Goal: Check status: Check status

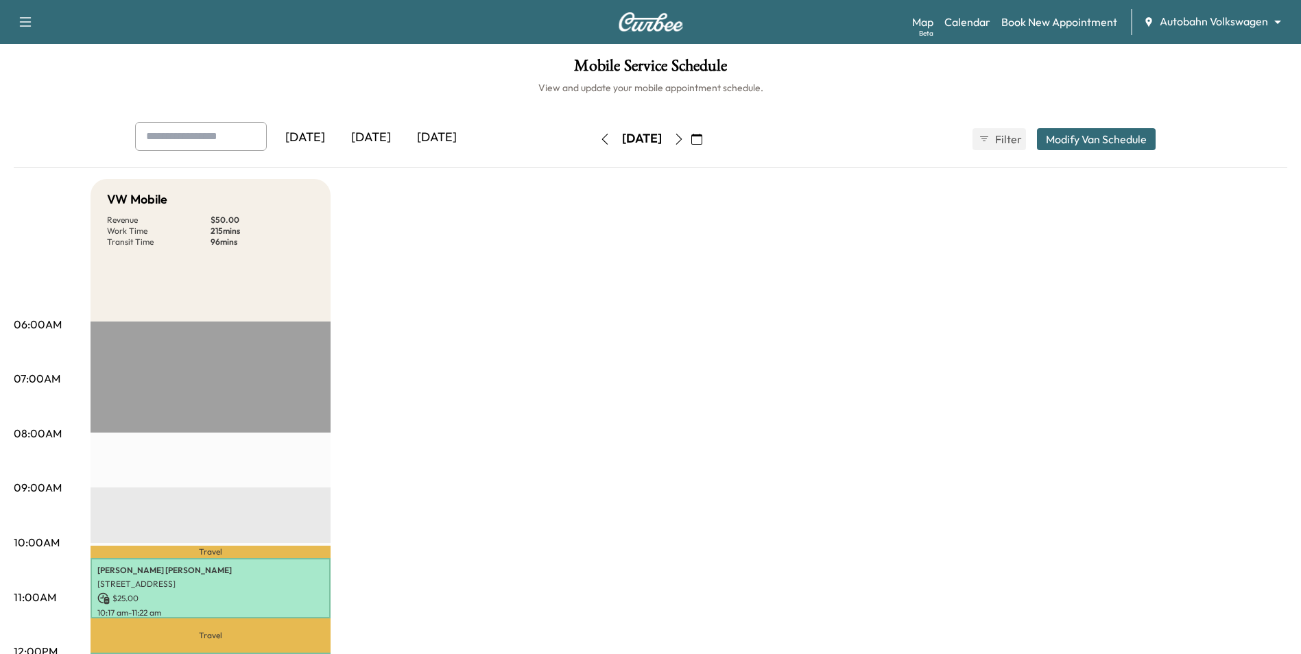
click at [685, 141] on icon "button" at bounding box center [679, 139] width 11 height 11
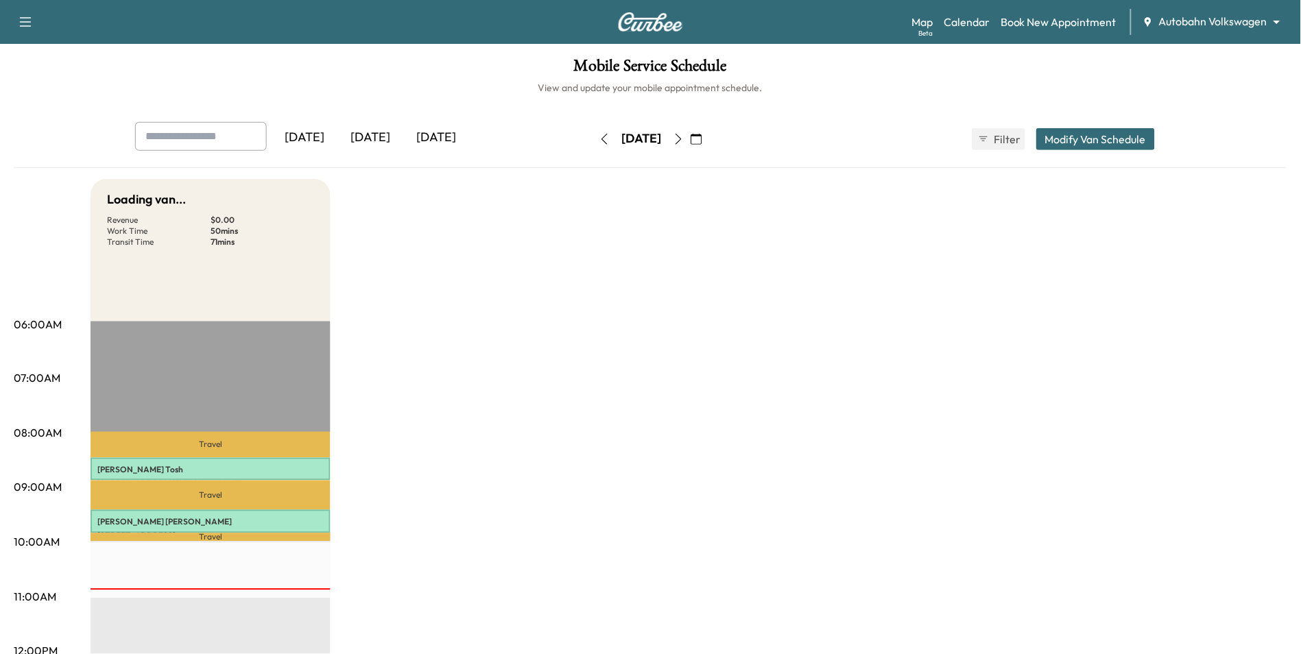
click at [685, 141] on icon "button" at bounding box center [679, 139] width 11 height 11
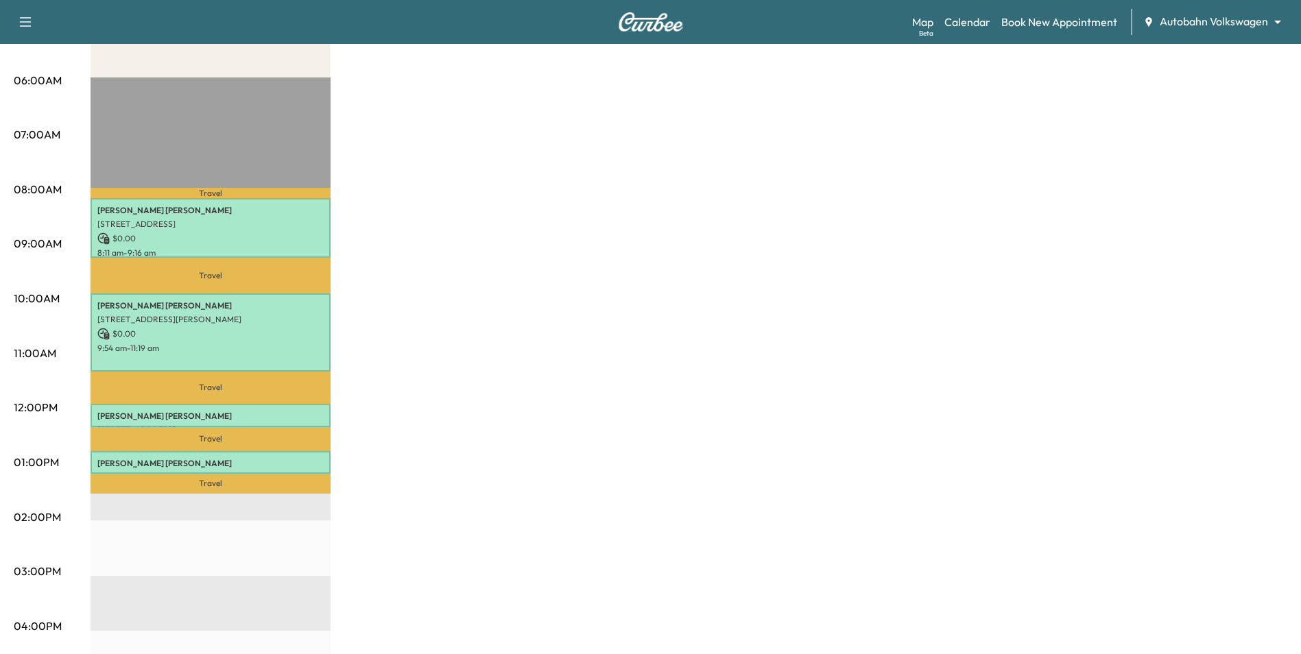
scroll to position [274, 0]
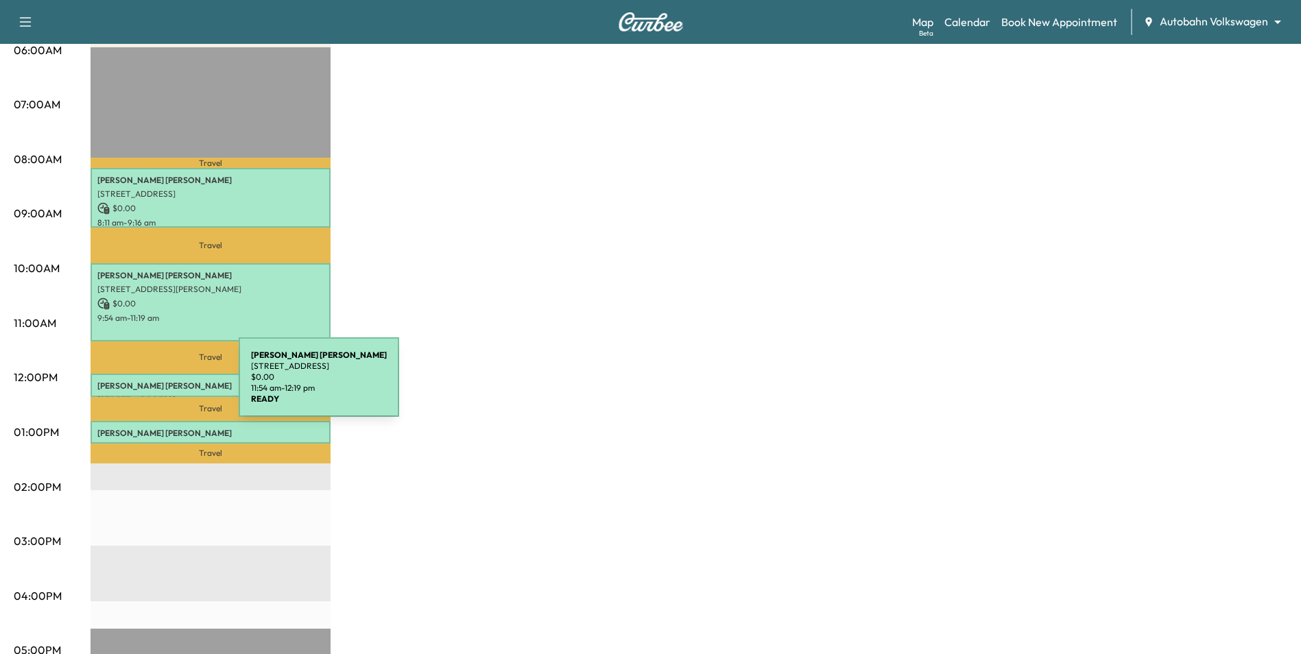
click at [136, 385] on p "[PERSON_NAME]" at bounding box center [210, 386] width 226 height 11
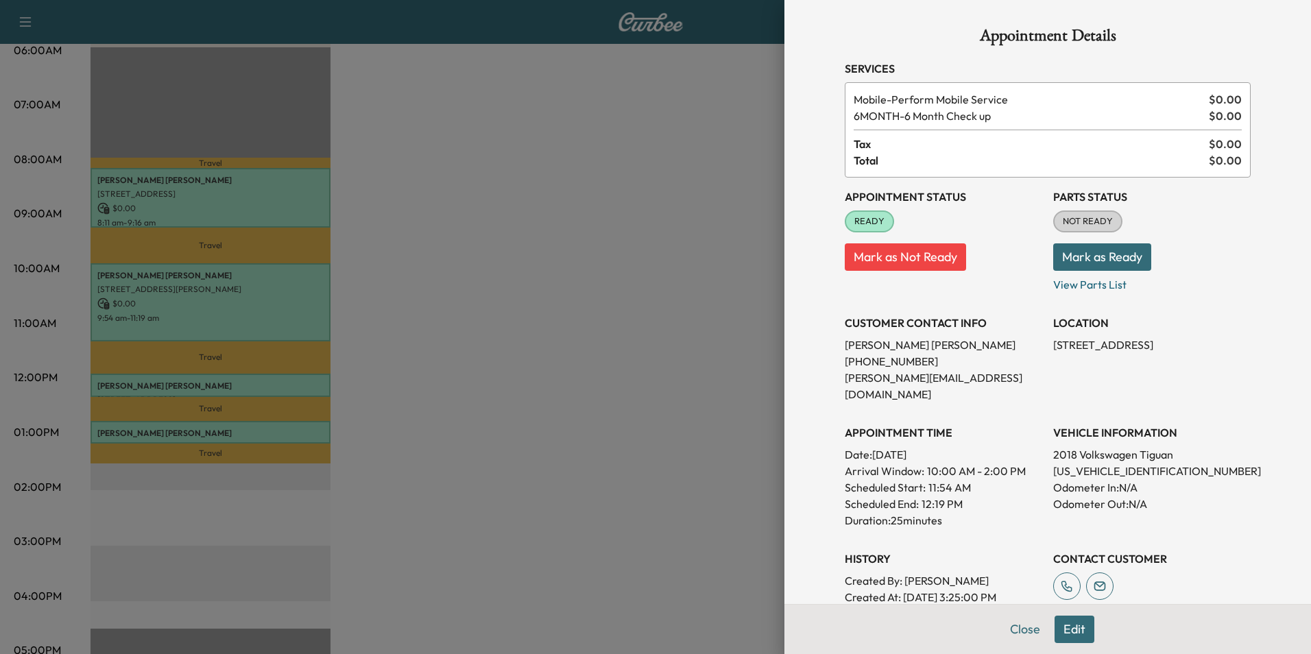
drag, startPoint x: 1012, startPoint y: 636, endPoint x: 778, endPoint y: 516, distance: 263.2
click at [1013, 637] on button "Close" at bounding box center [1025, 629] width 48 height 27
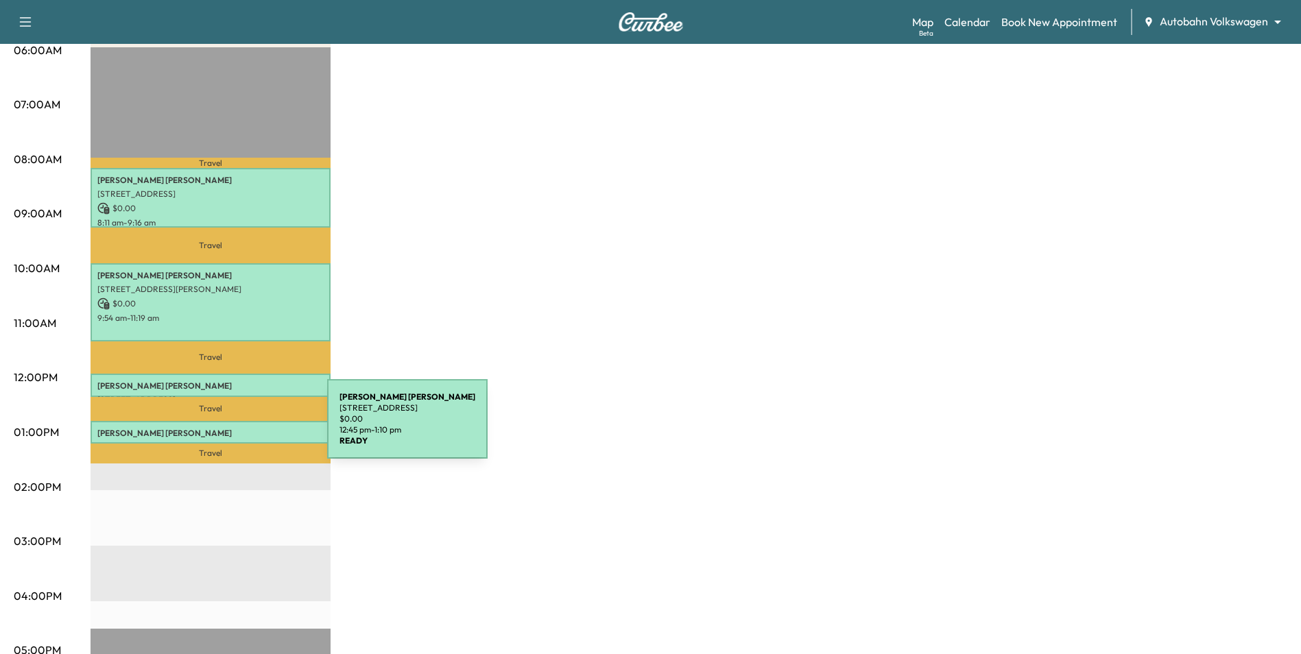
click at [225, 429] on p "[PERSON_NAME]" at bounding box center [210, 433] width 226 height 11
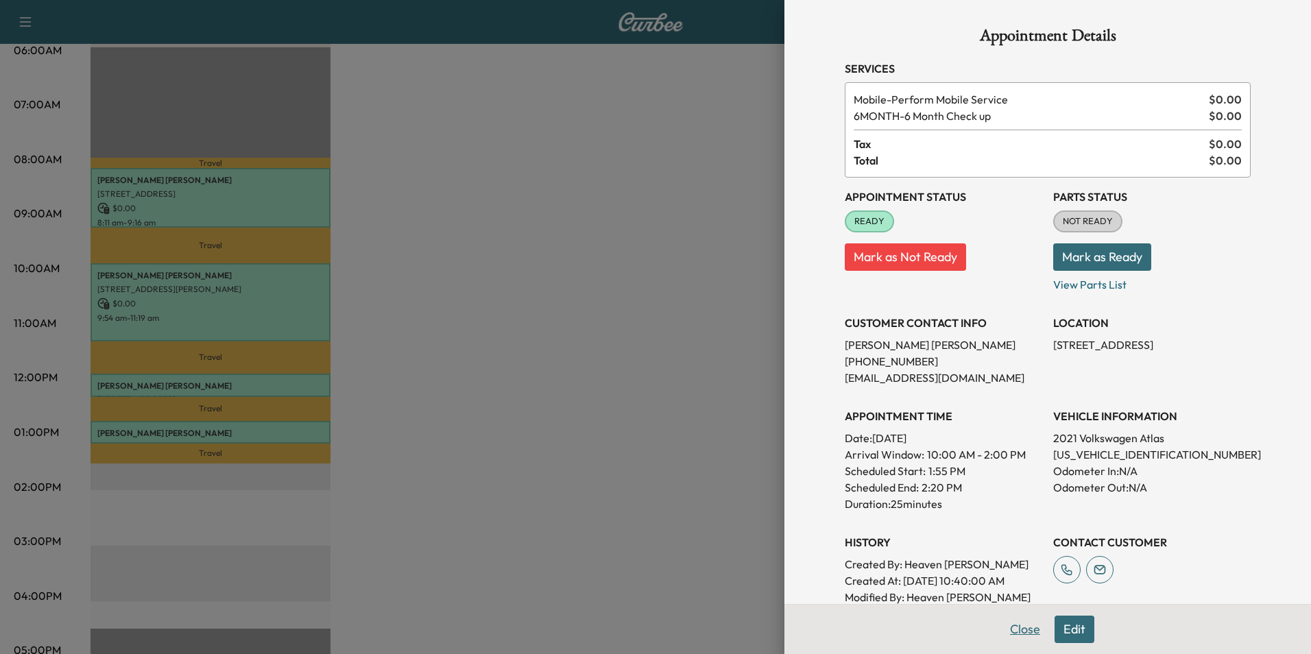
drag, startPoint x: 1005, startPoint y: 623, endPoint x: 839, endPoint y: 500, distance: 206.5
click at [1005, 623] on button "Close" at bounding box center [1025, 629] width 48 height 27
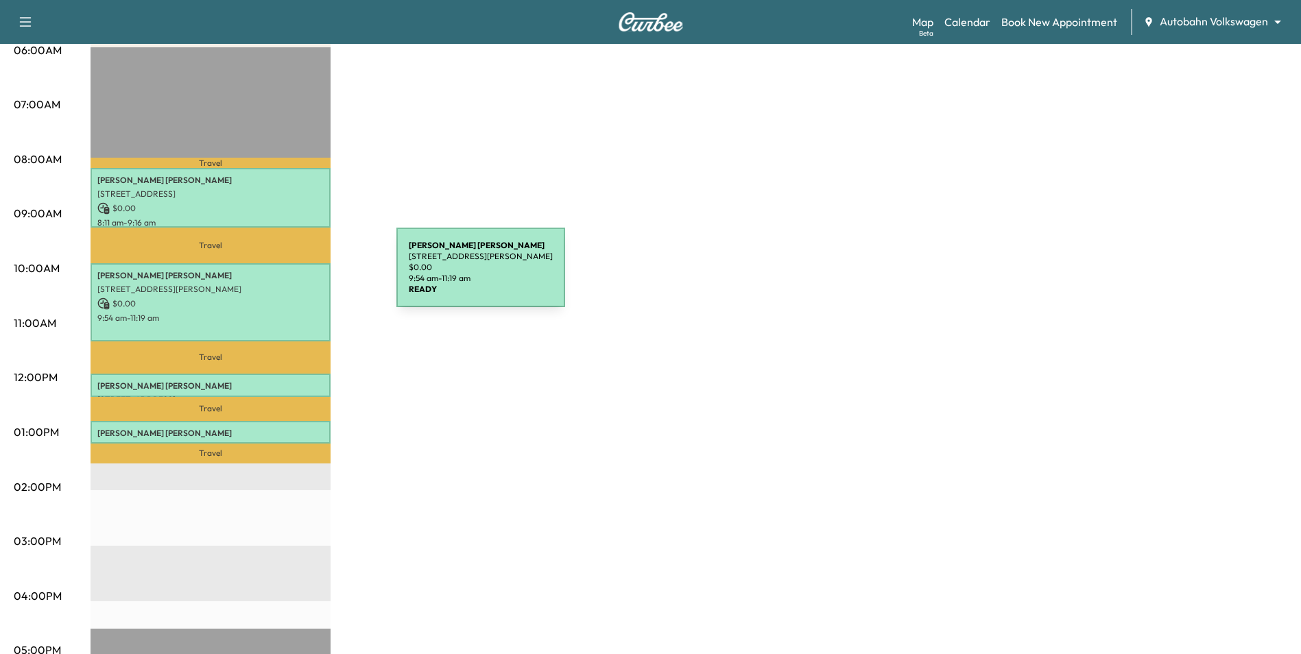
click at [259, 284] on p "[STREET_ADDRESS][PERSON_NAME]" at bounding box center [210, 289] width 226 height 11
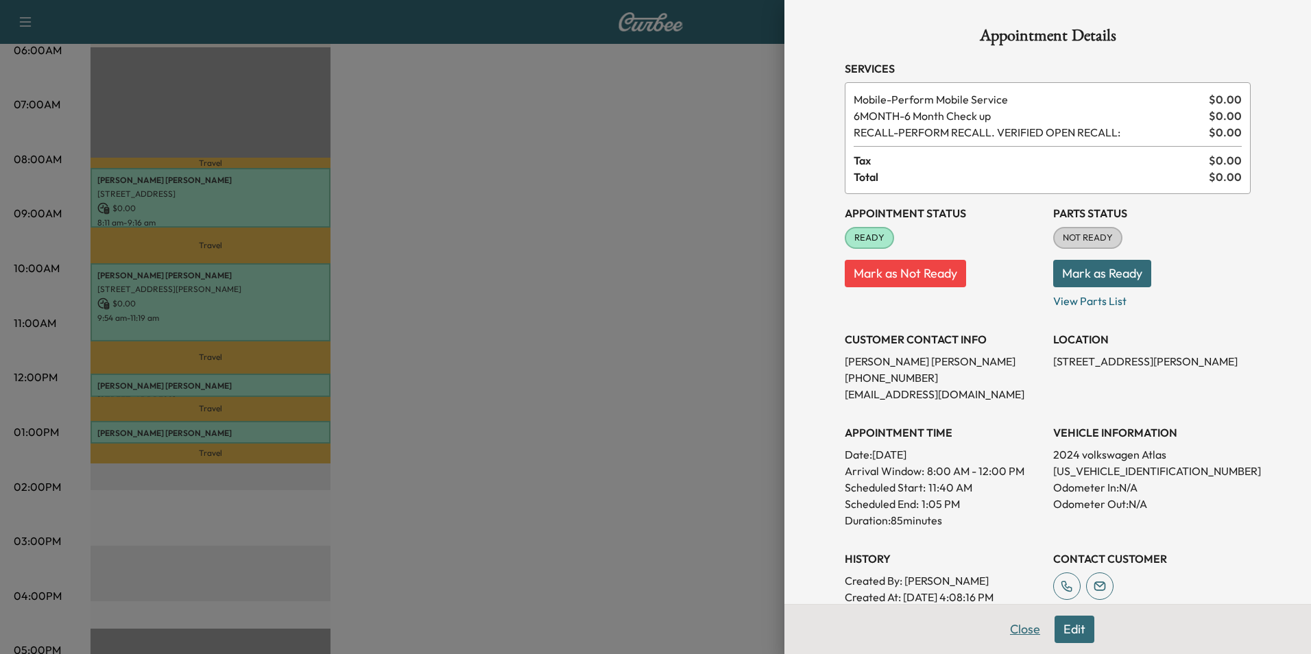
click at [1017, 629] on button "Close" at bounding box center [1025, 629] width 48 height 27
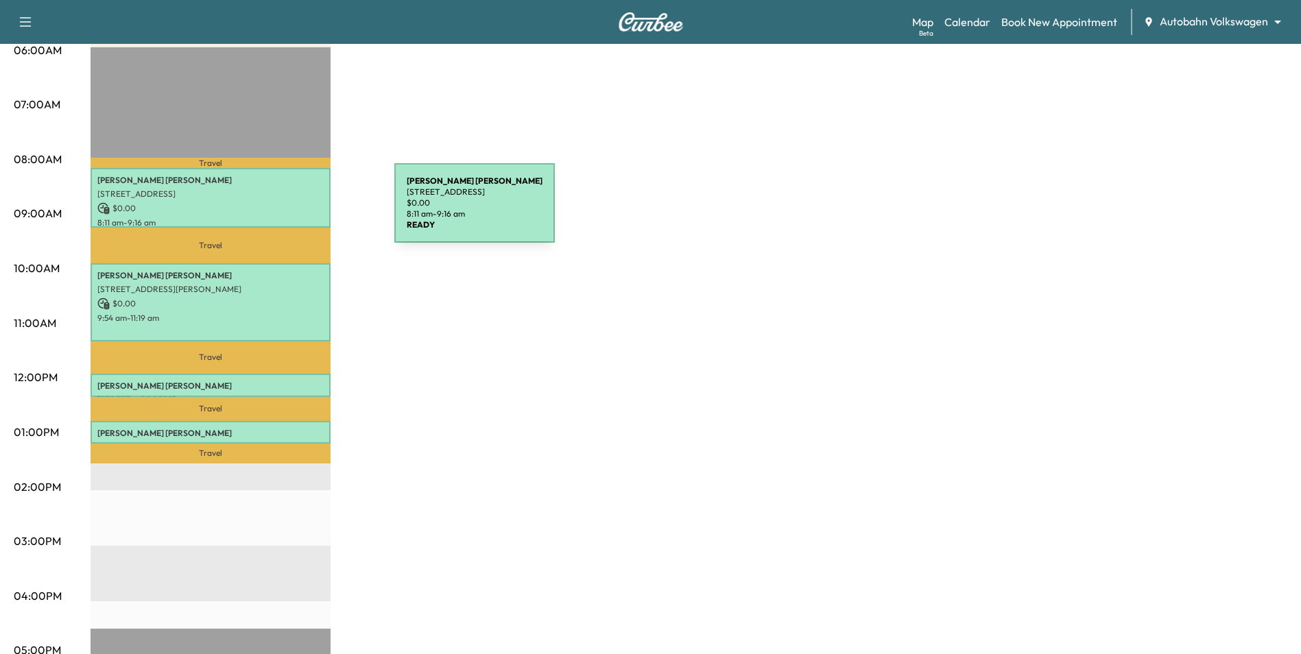
click at [287, 209] on p "$ 0.00" at bounding box center [210, 208] width 226 height 12
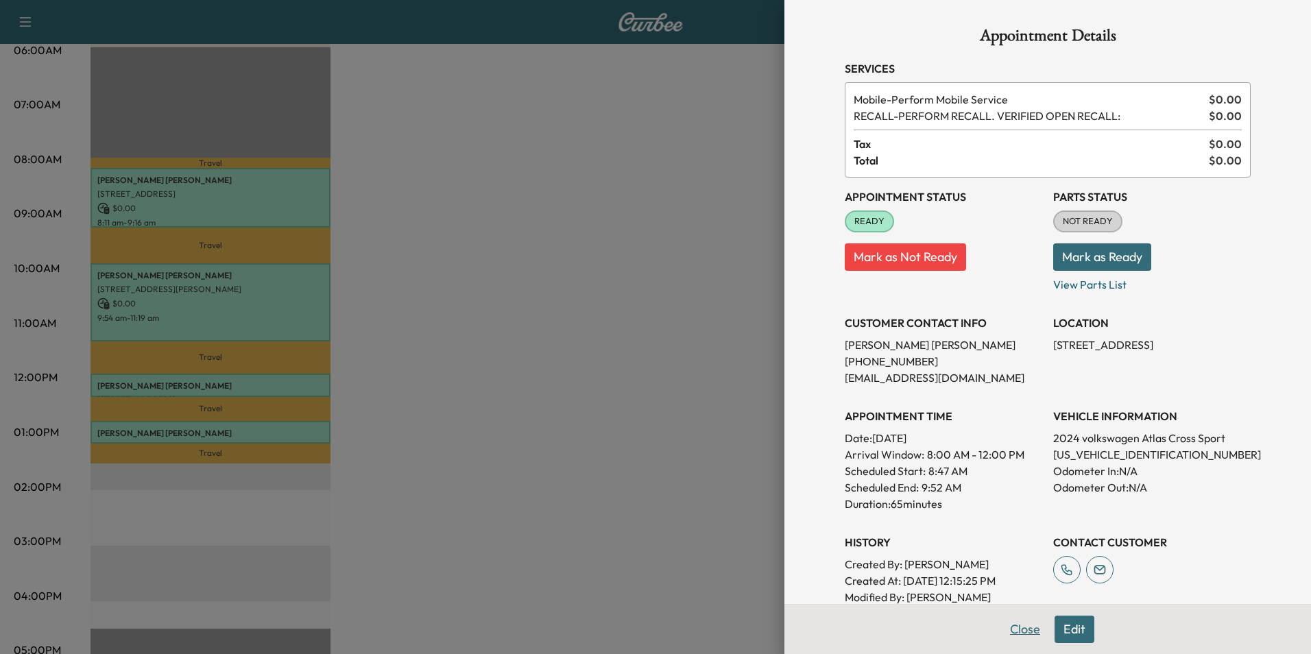
drag, startPoint x: 1026, startPoint y: 630, endPoint x: 999, endPoint y: 606, distance: 35.9
click at [1025, 630] on button "Close" at bounding box center [1025, 629] width 48 height 27
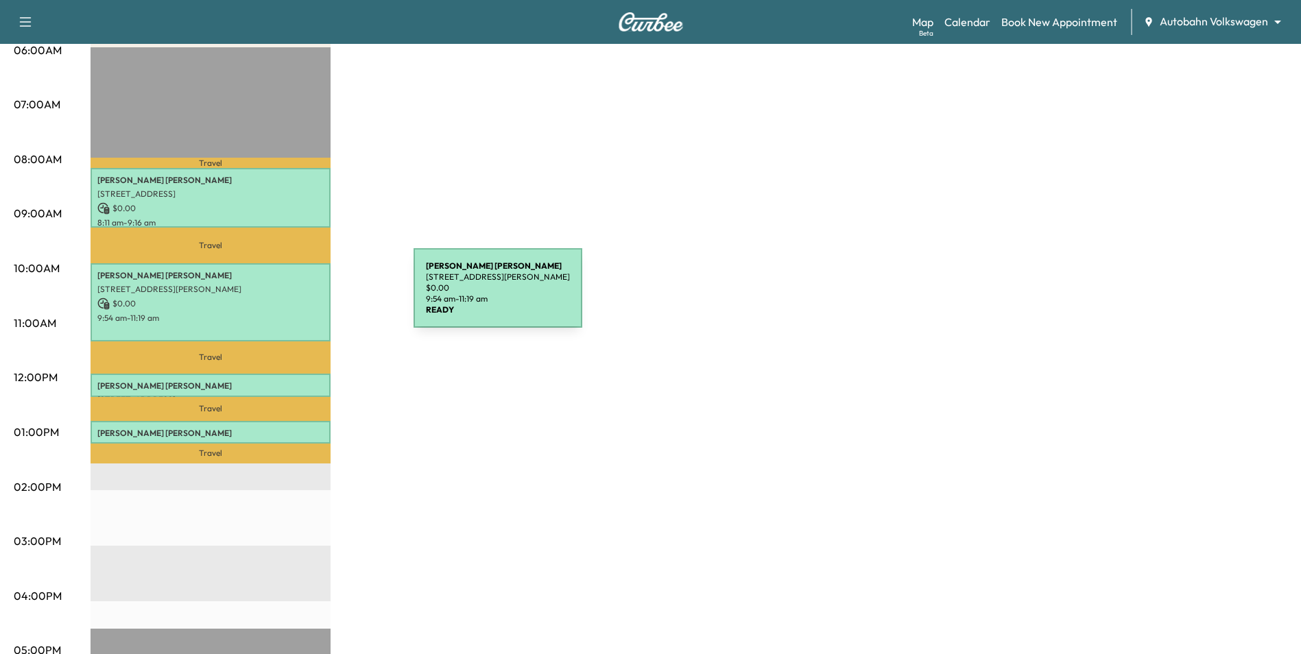
click at [311, 298] on p "$ 0.00" at bounding box center [210, 304] width 226 height 12
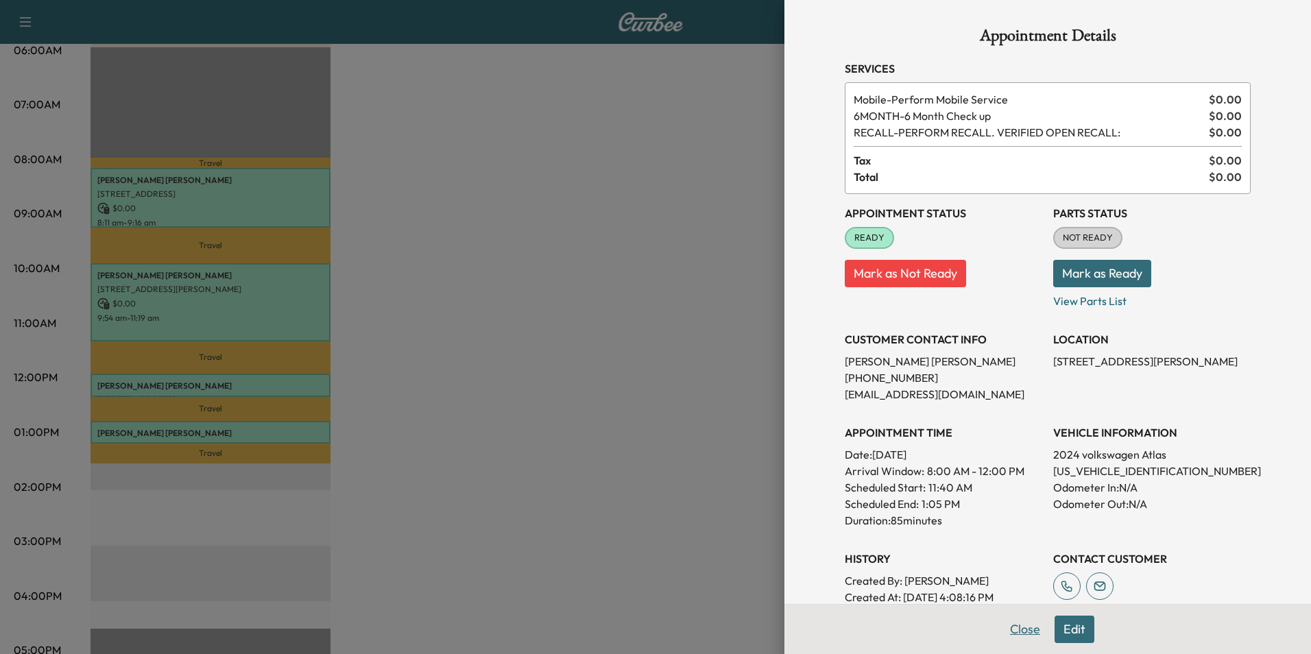
click at [1010, 635] on button "Close" at bounding box center [1025, 629] width 48 height 27
